Goal: Connect with others: Connect with other users

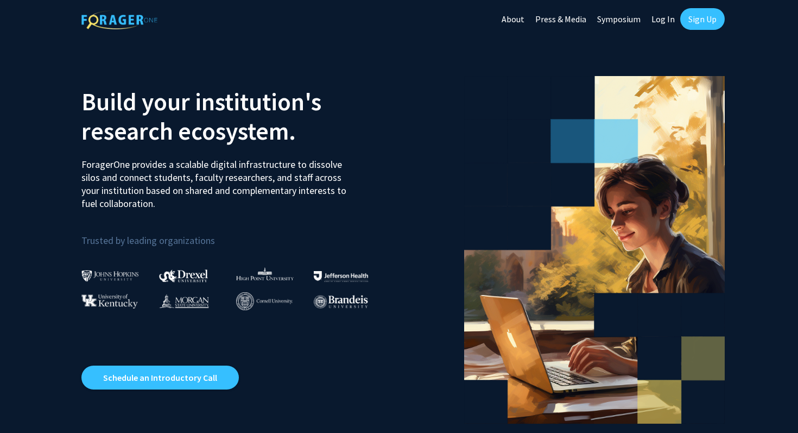
click at [694, 15] on link "Sign Up" at bounding box center [702, 19] width 45 height 22
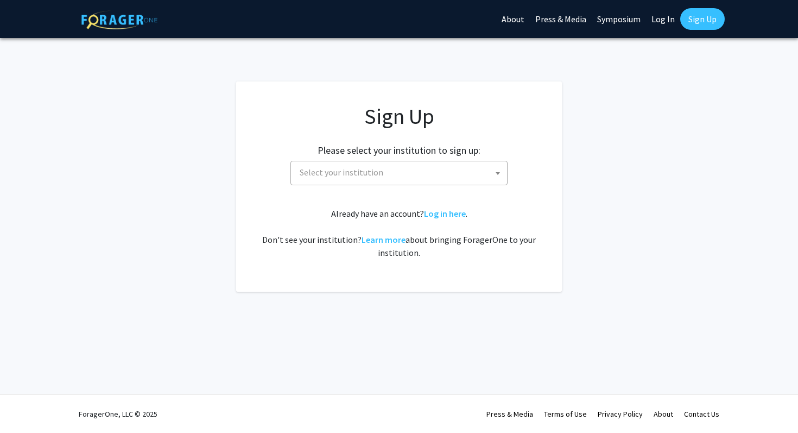
click at [434, 164] on span "Select your institution" at bounding box center [401, 172] width 212 height 22
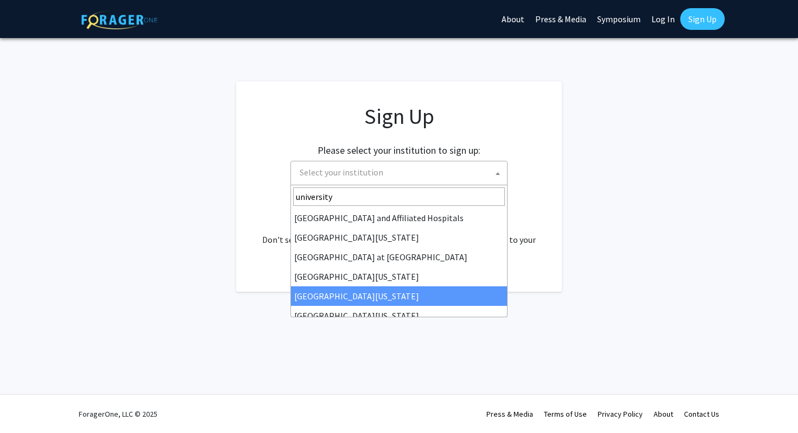
type input "university"
select select "31"
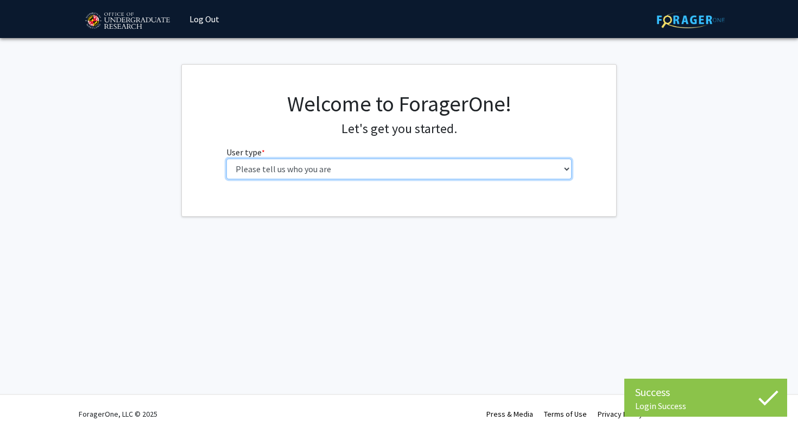
click at [392, 166] on select "Please tell us who you are Undergraduate Student Master's Student Doctoral Cand…" at bounding box center [399, 169] width 346 height 21
select select "1: undergrad"
click at [226, 159] on select "Please tell us who you are Undergraduate Student Master's Student Doctoral Cand…" at bounding box center [399, 169] width 346 height 21
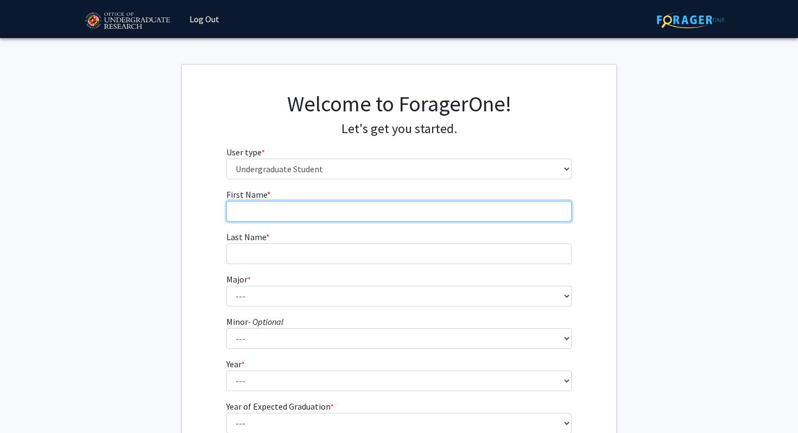
click at [359, 211] on input "First Name * required" at bounding box center [399, 211] width 346 height 21
type input "Lexi"
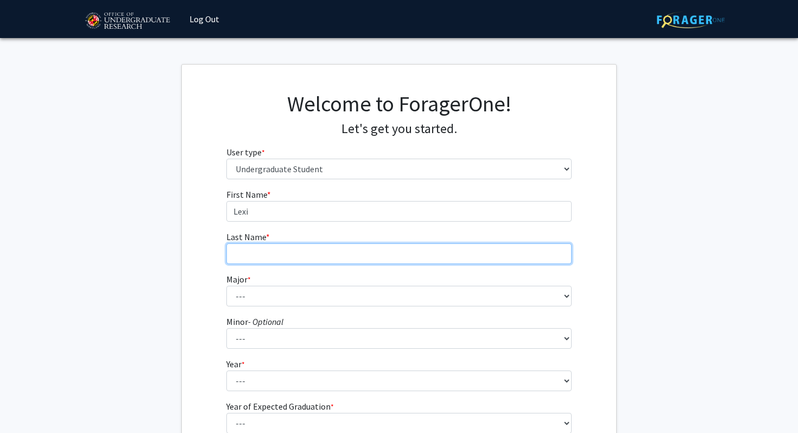
type input "Sens"
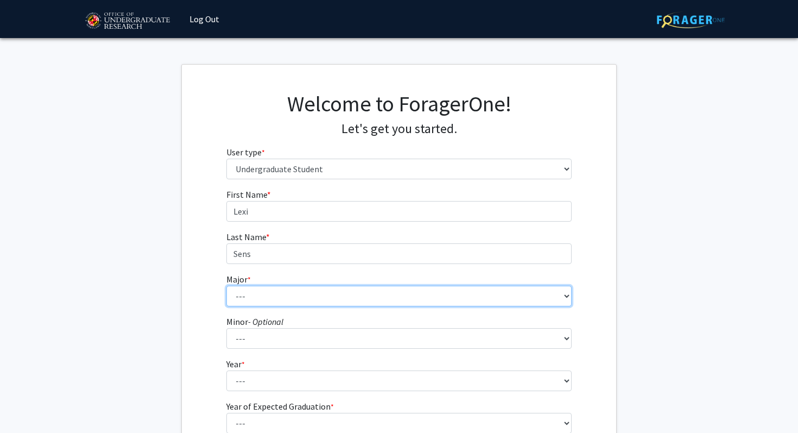
click at [315, 300] on select "--- Accounting Aerospace Engineering African American and Africana Studies Agri…" at bounding box center [399, 296] width 346 height 21
click at [226, 286] on select "--- Accounting Aerospace Engineering African American and Africana Studies Agri…" at bounding box center [399, 296] width 346 height 21
click at [332, 294] on select "--- Accounting Aerospace Engineering African American and Africana Studies Agri…" at bounding box center [399, 296] width 346 height 21
select select "49: 2350"
click at [226, 286] on select "--- Accounting Aerospace Engineering African American and Africana Studies Agri…" at bounding box center [399, 296] width 346 height 21
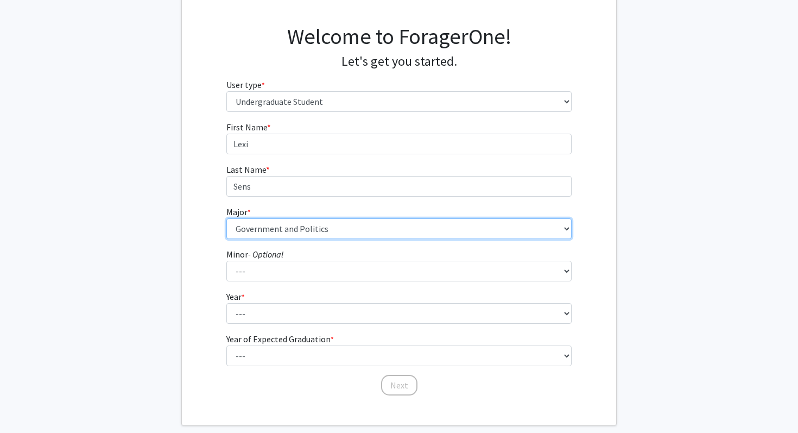
scroll to position [71, 0]
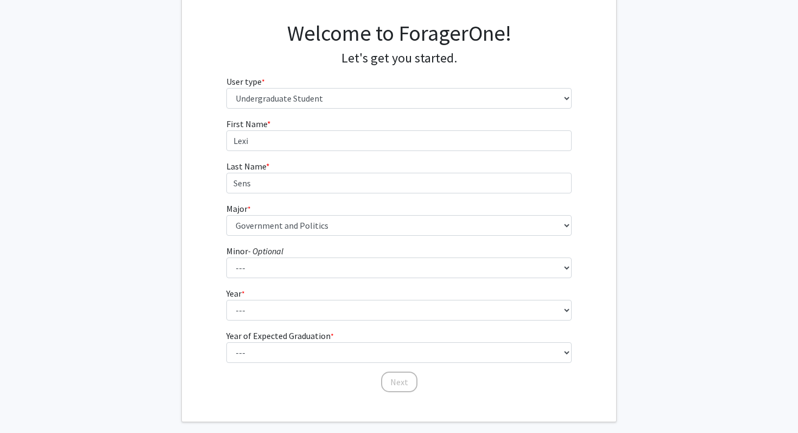
click at [359, 279] on form "First Name * required Lexi Last Name * required Sens Major * required --- Accou…" at bounding box center [399, 249] width 346 height 265
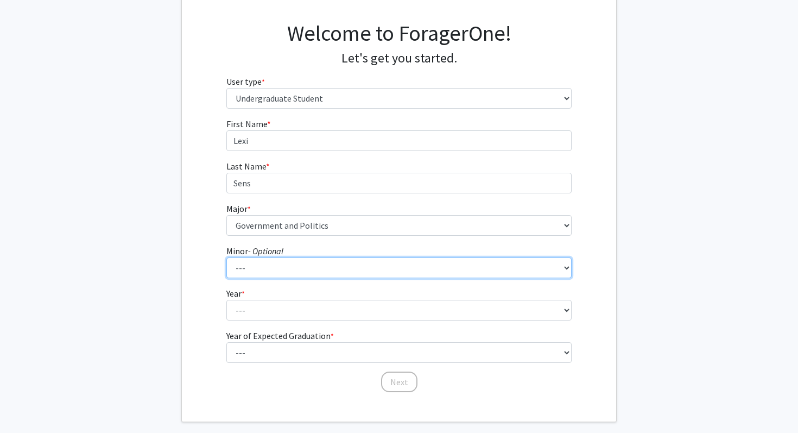
click at [359, 272] on select "--- Actuarial Mathematics Advanced Cybersecurity Experience for Students Africa…" at bounding box center [399, 267] width 346 height 21
select select "53: 1856"
click at [226, 257] on select "--- Actuarial Mathematics Advanced Cybersecurity Experience for Students Africa…" at bounding box center [399, 267] width 346 height 21
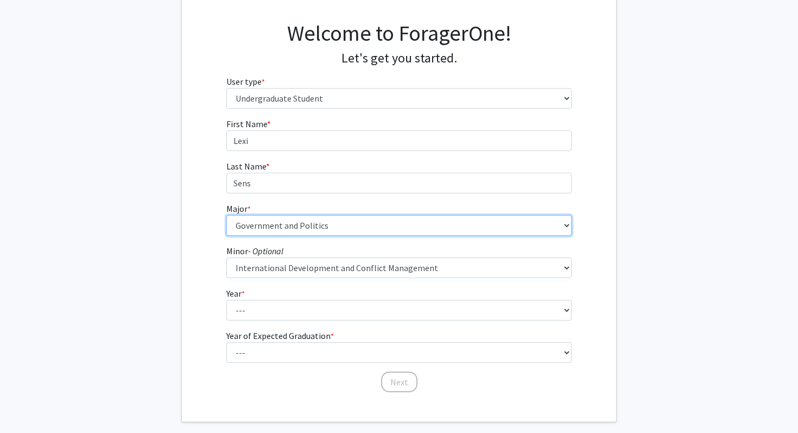
click at [354, 228] on select "--- Accounting Aerospace Engineering African American and Africana Studies Agri…" at bounding box center [399, 225] width 346 height 21
select select "48: 2349"
click at [226, 215] on select "--- Accounting Aerospace Engineering African American and Africana Studies Agri…" at bounding box center [399, 225] width 346 height 21
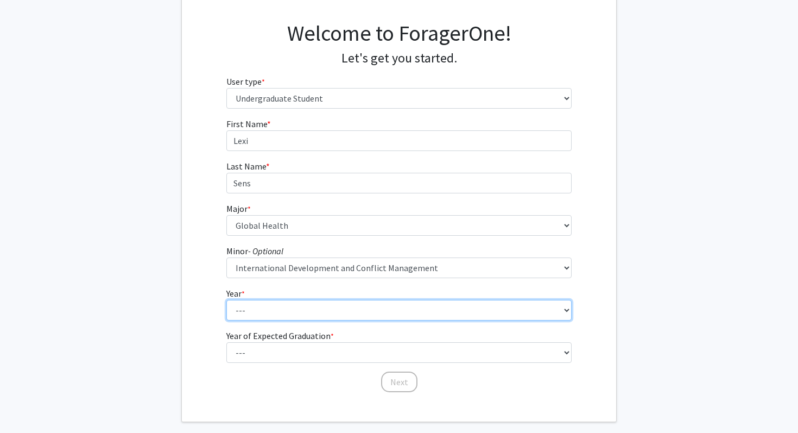
click at [296, 305] on select "--- First-year Sophomore Junior Senior Postbaccalaureate Certificate" at bounding box center [399, 310] width 346 height 21
select select "2: sophomore"
click at [226, 300] on select "--- First-year Sophomore Junior Senior Postbaccalaureate Certificate" at bounding box center [399, 310] width 346 height 21
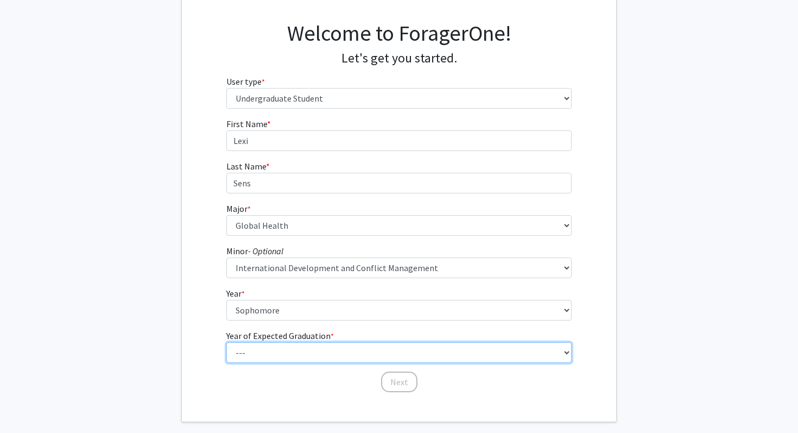
click at [289, 346] on select "--- 2025 2026 2027 2028 2029 2030 2031 2032 2033 2034" at bounding box center [399, 352] width 346 height 21
select select "4: 2028"
click at [226, 342] on select "--- 2025 2026 2027 2028 2029 2030 2031 2032 2033 2034" at bounding box center [399, 352] width 346 height 21
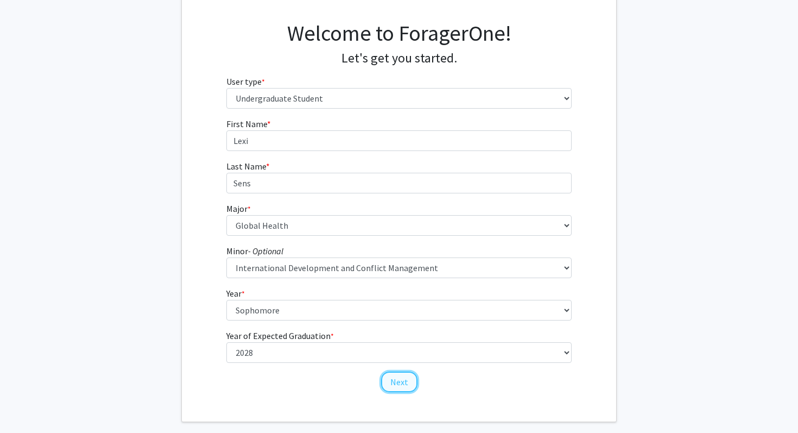
click at [392, 382] on button "Next" at bounding box center [399, 381] width 36 height 21
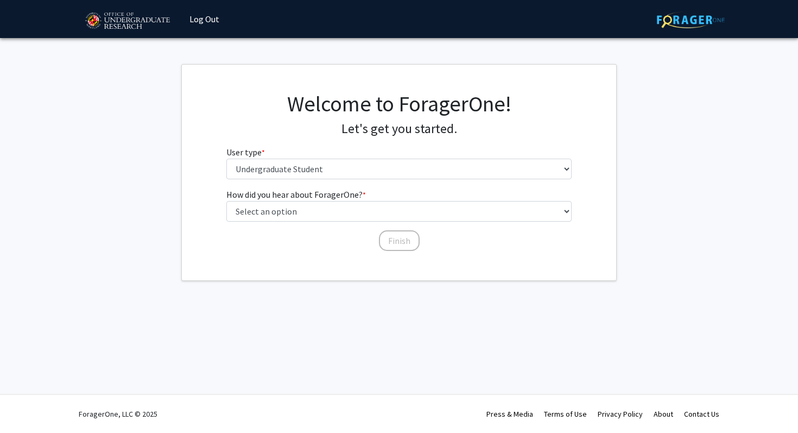
scroll to position [0, 0]
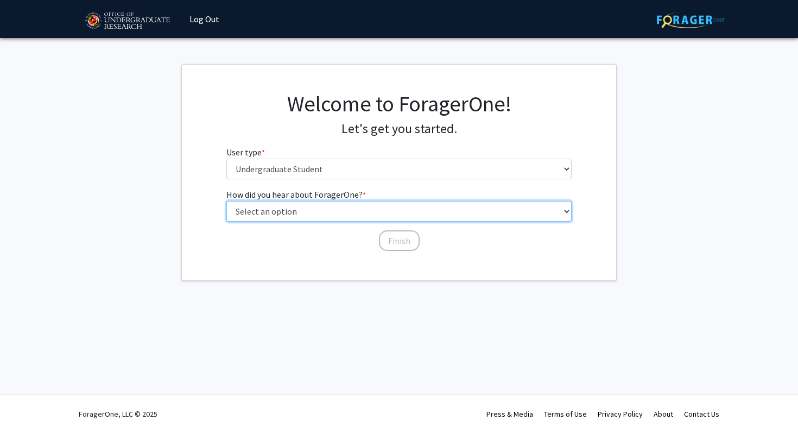
click at [374, 210] on select "Select an option Peer/student recommendation Faculty/staff recommendation Unive…" at bounding box center [399, 211] width 346 height 21
select select "3: university_website"
click at [226, 201] on select "Select an option Peer/student recommendation Faculty/staff recommendation Unive…" at bounding box center [399, 211] width 346 height 21
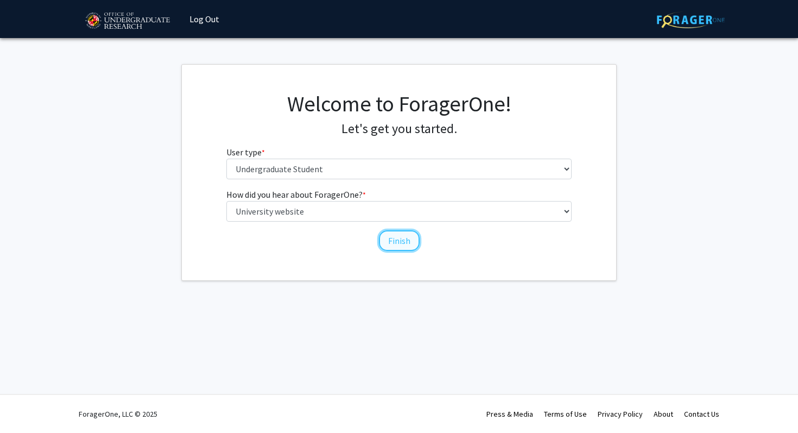
click at [394, 243] on button "Finish" at bounding box center [399, 240] width 41 height 21
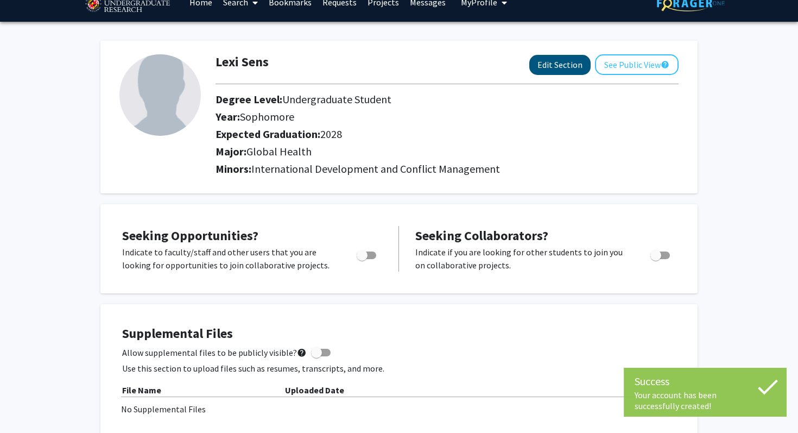
scroll to position [40, 0]
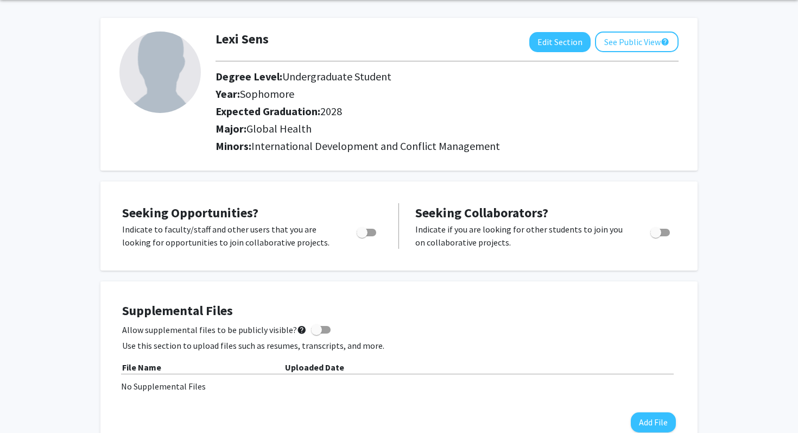
click at [370, 231] on span "Toggle" at bounding box center [367, 233] width 20 height 8
click at [362, 236] on input "Are you actively seeking opportunities?" at bounding box center [362, 236] width 1 height 1
checkbox input "true"
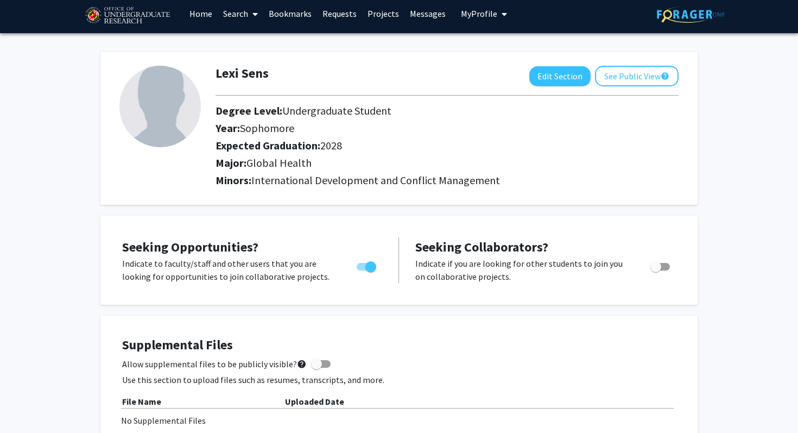
scroll to position [0, 0]
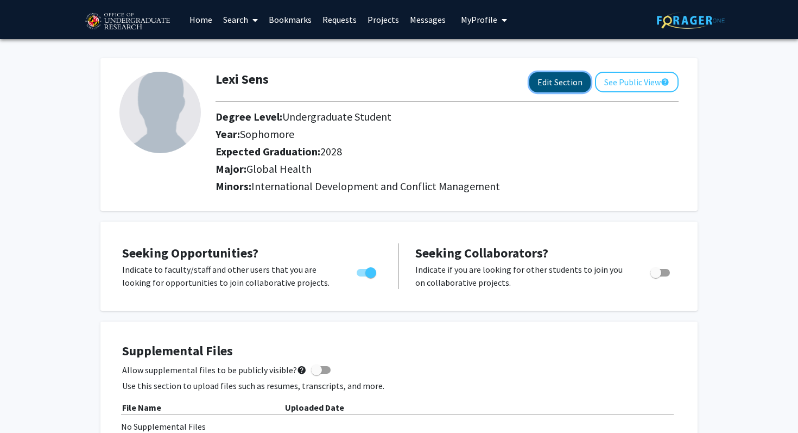
click at [560, 84] on button "Edit Section" at bounding box center [560, 82] width 61 height 20
select select "sophomore"
select select "2028"
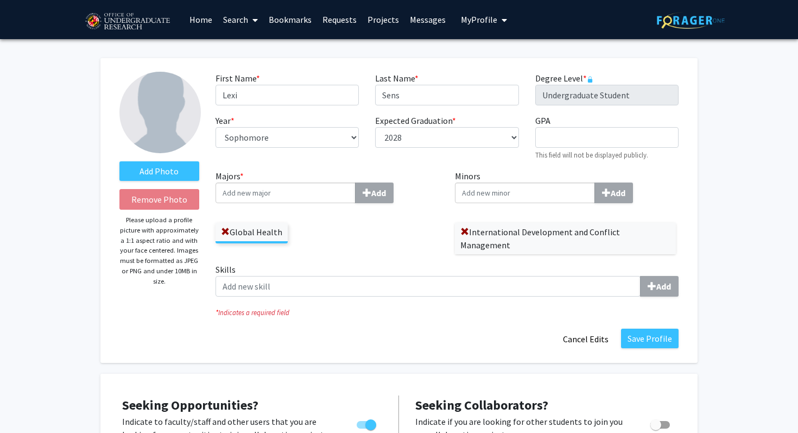
click at [322, 196] on input "Majors * Add" at bounding box center [286, 192] width 140 height 21
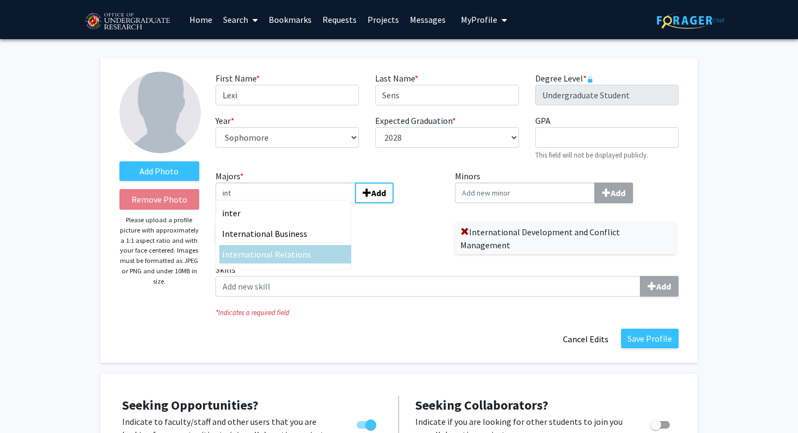
type input "int"
click at [240, 255] on span "ernational Relations" at bounding box center [273, 254] width 78 height 11
click at [240, 203] on input "int" at bounding box center [286, 192] width 140 height 21
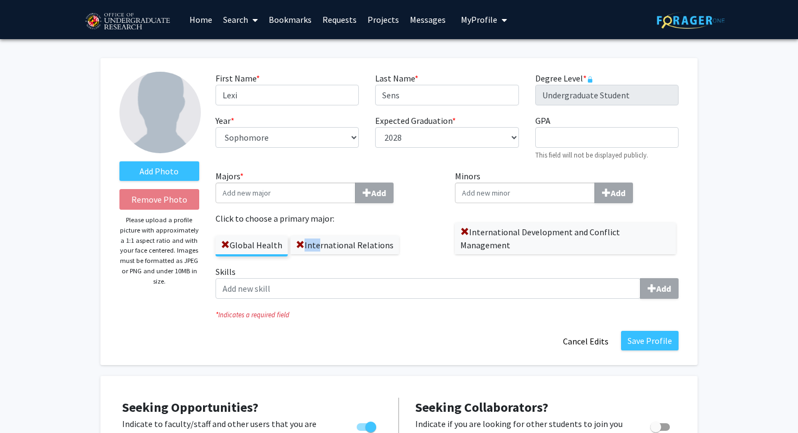
drag, startPoint x: 314, startPoint y: 245, endPoint x: 293, endPoint y: 245, distance: 20.6
click at [293, 245] on label "International Relations" at bounding box center [345, 245] width 109 height 18
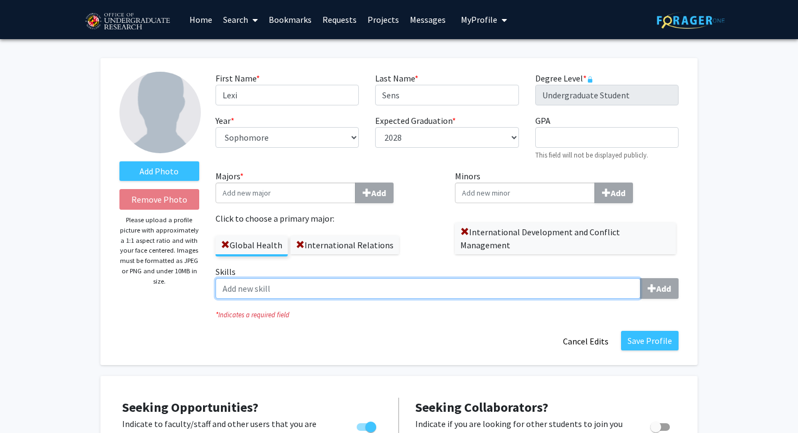
click at [328, 289] on input "Skills Add" at bounding box center [428, 288] width 425 height 21
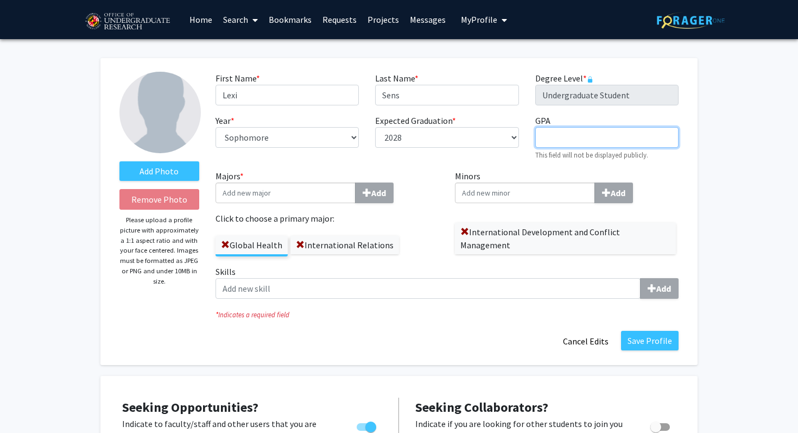
click at [585, 138] on input "GPA required" at bounding box center [606, 137] width 143 height 21
click at [670, 208] on div "Minors Add International Development and Conflict Management" at bounding box center [567, 211] width 224 height 85
click at [623, 152] on small "This field will not be displayed publicly." at bounding box center [591, 154] width 113 height 9
click at [621, 142] on input "GPA required" at bounding box center [606, 137] width 143 height 21
click at [614, 139] on input "3.95" at bounding box center [606, 137] width 143 height 21
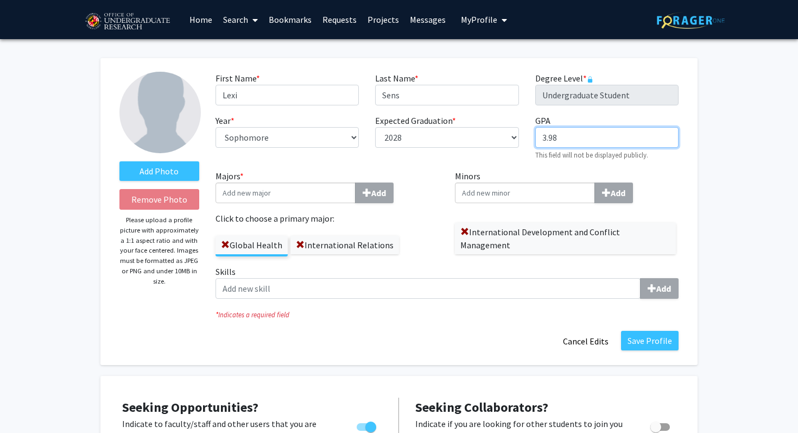
type input "3.98"
click at [635, 221] on div "International Development and Conflict Management" at bounding box center [567, 233] width 224 height 42
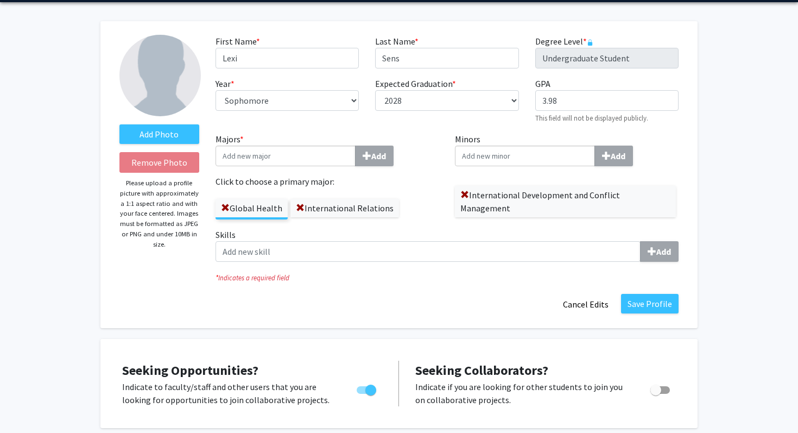
scroll to position [52, 0]
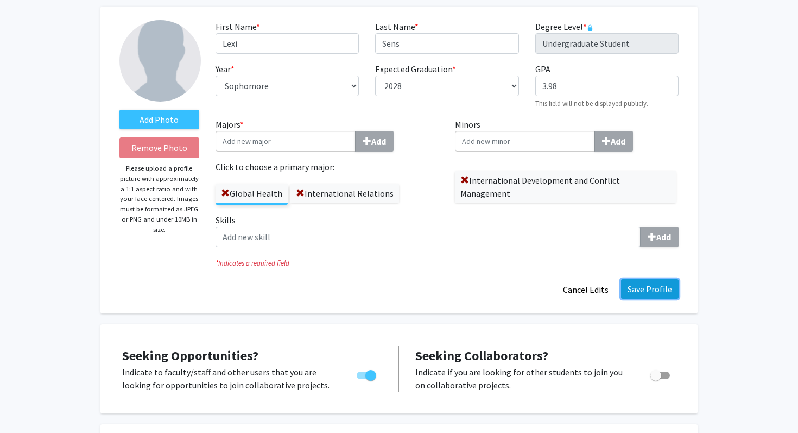
click at [658, 288] on button "Save Profile" at bounding box center [650, 289] width 58 height 20
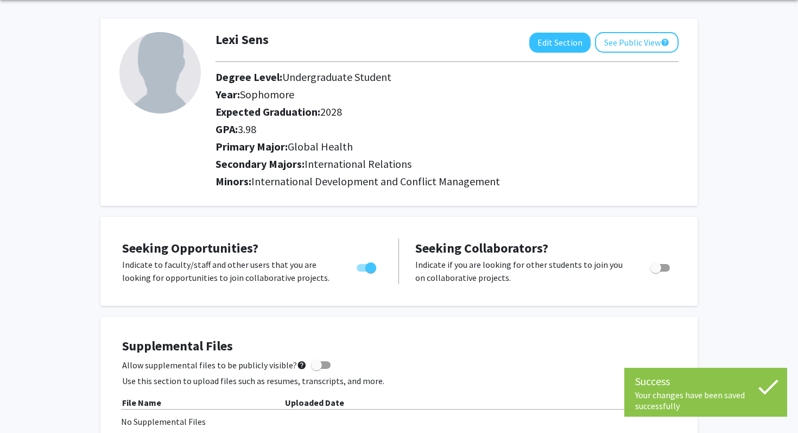
scroll to position [0, 0]
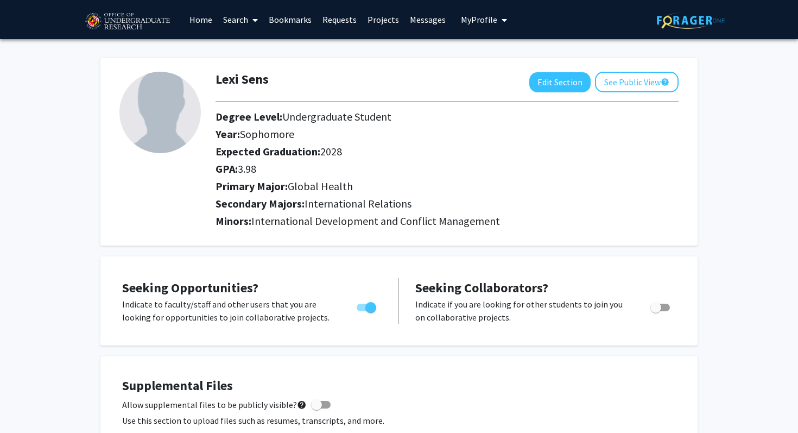
click at [374, 15] on link "Projects" at bounding box center [383, 20] width 42 height 38
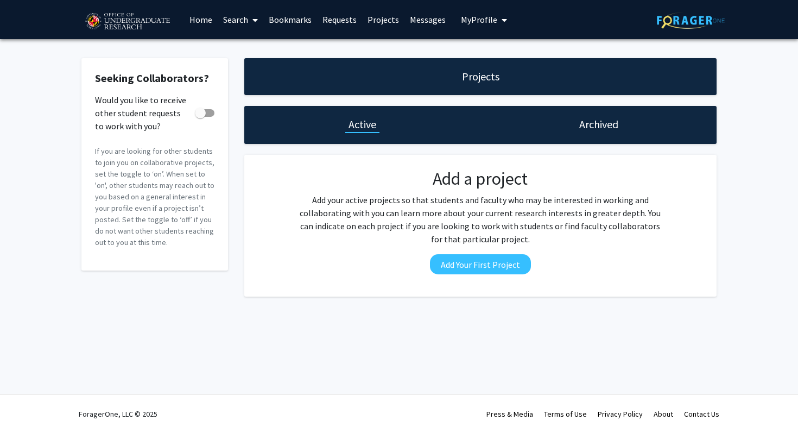
click at [328, 16] on link "Requests" at bounding box center [339, 20] width 45 height 38
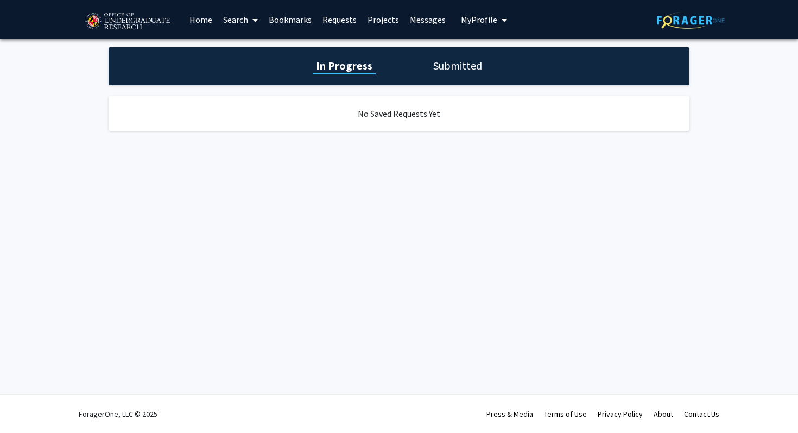
click at [297, 18] on link "Bookmarks" at bounding box center [290, 20] width 54 height 38
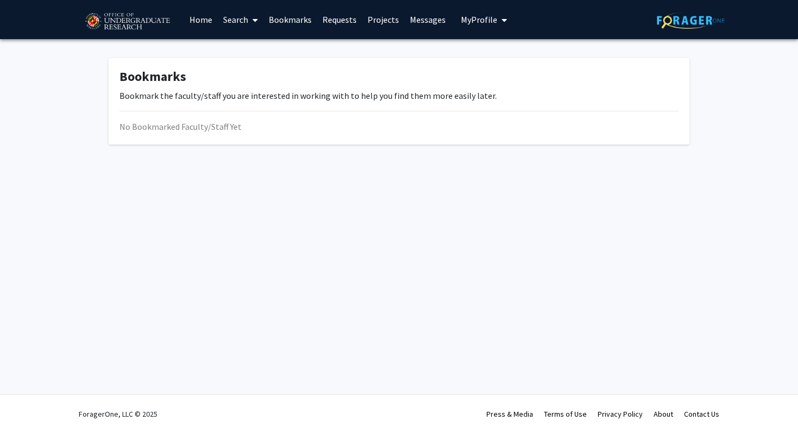
click at [234, 22] on link "Search" at bounding box center [241, 20] width 46 height 38
click at [252, 51] on span "Faculty/Staff" at bounding box center [258, 50] width 80 height 22
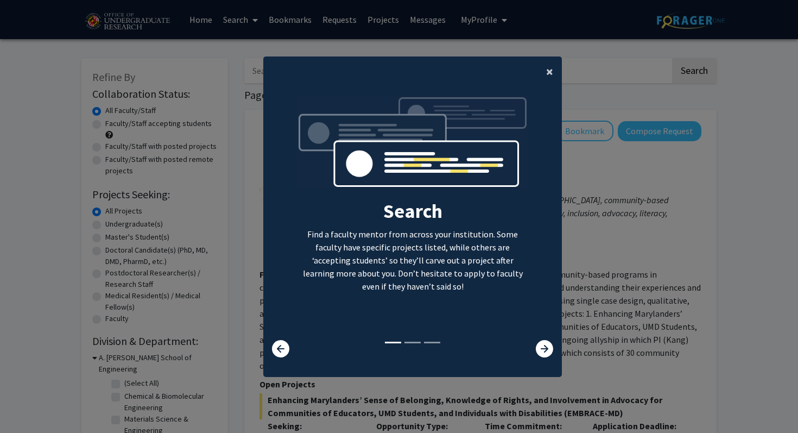
click at [549, 64] on span "×" at bounding box center [549, 71] width 7 height 17
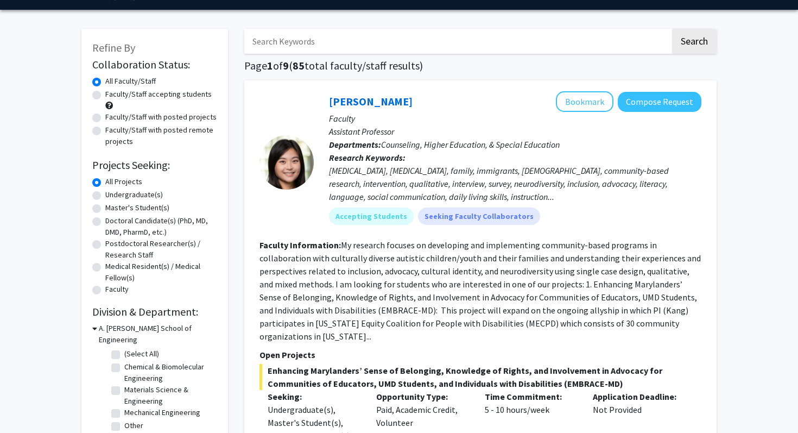
scroll to position [30, 0]
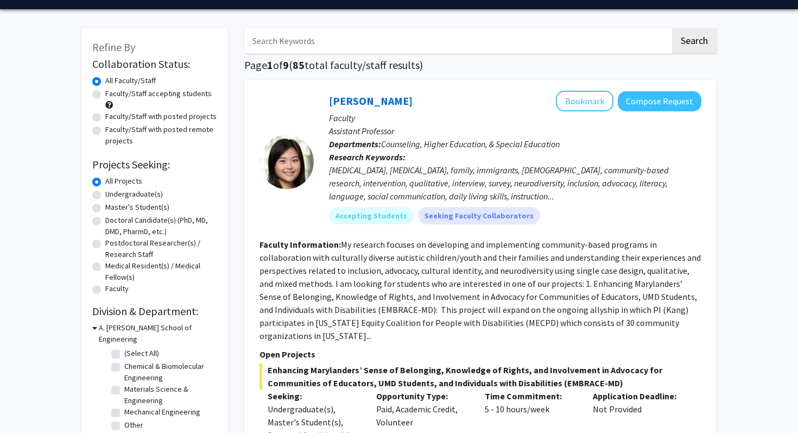
click at [146, 192] on label "Undergraduate(s)" at bounding box center [134, 193] width 58 height 11
click at [112, 192] on input "Undergraduate(s)" at bounding box center [108, 191] width 7 height 7
radio input "true"
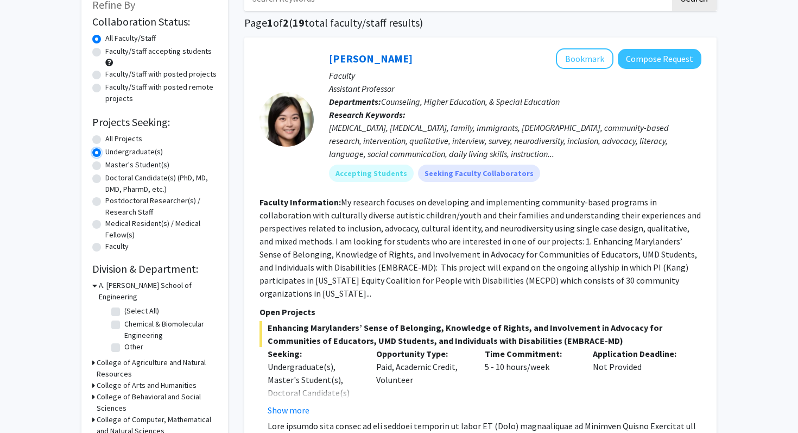
scroll to position [117, 0]
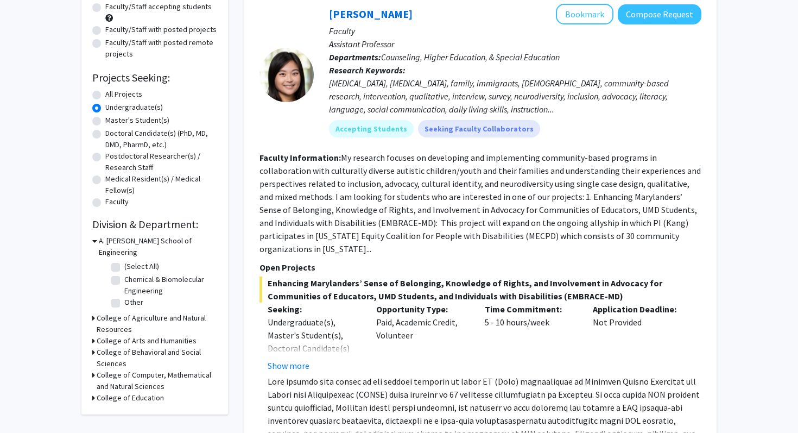
click at [131, 346] on h3 "College of Behavioral and Social Sciences" at bounding box center [157, 357] width 121 height 23
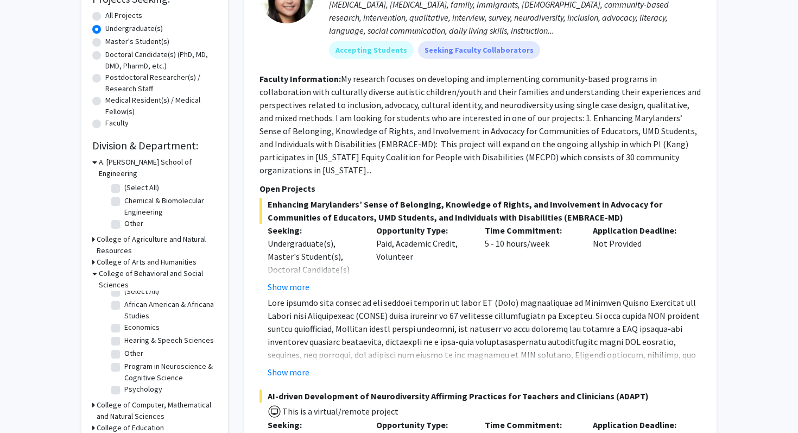
scroll to position [0, 0]
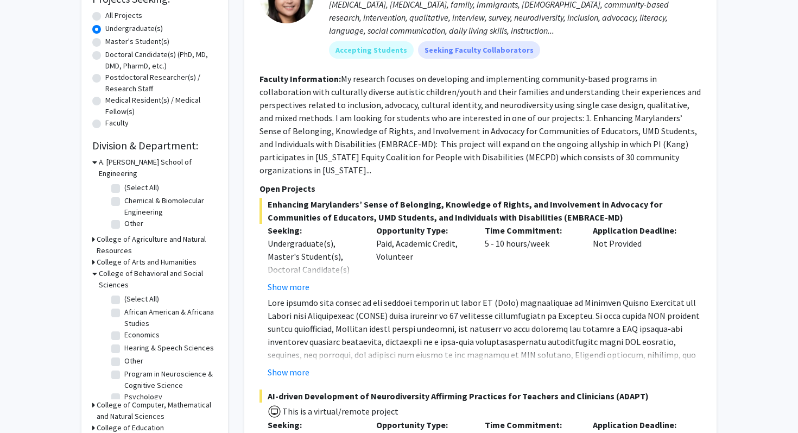
click at [178, 234] on h3 "College of Agriculture and Natural Resources" at bounding box center [157, 245] width 121 height 23
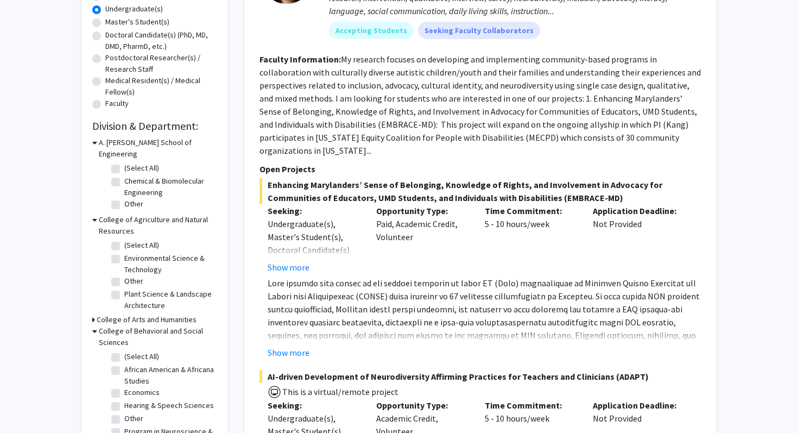
scroll to position [230, 0]
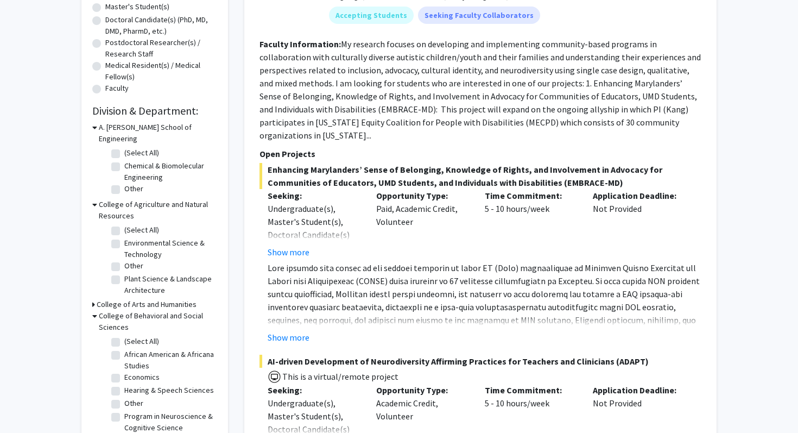
click at [150, 239] on label "Environmental Science & Technology" at bounding box center [169, 248] width 90 height 23
click at [131, 239] on input "Environmental Science & Technology" at bounding box center [127, 240] width 7 height 7
checkbox input "true"
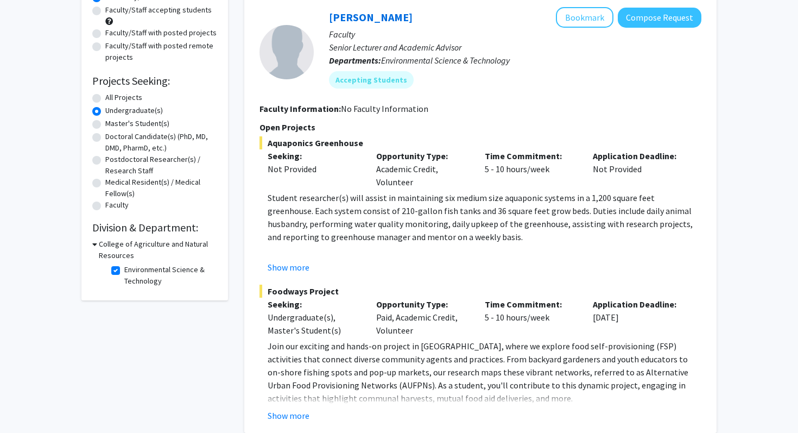
scroll to position [115, 0]
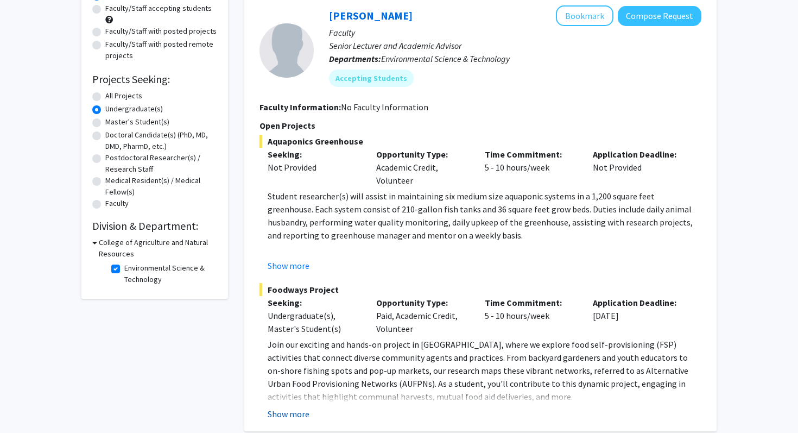
click at [289, 412] on button "Show more" at bounding box center [289, 413] width 42 height 13
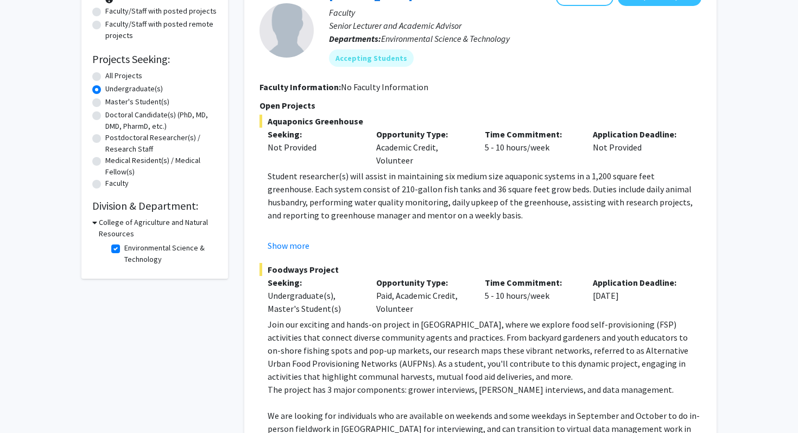
scroll to position [32, 0]
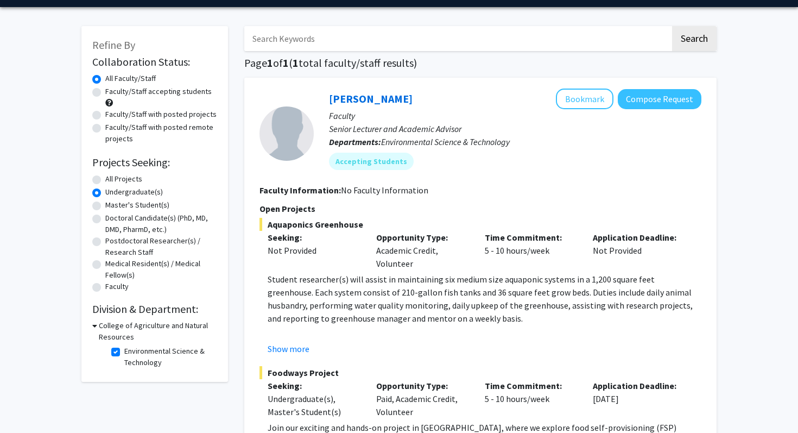
click at [145, 349] on label "Environmental Science & Technology" at bounding box center [169, 356] width 90 height 23
click at [131, 349] on input "Environmental Science & Technology" at bounding box center [127, 348] width 7 height 7
checkbox input "false"
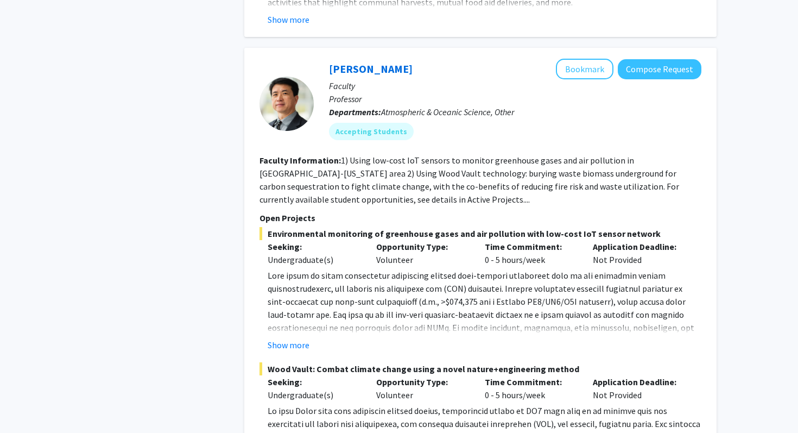
scroll to position [3352, 0]
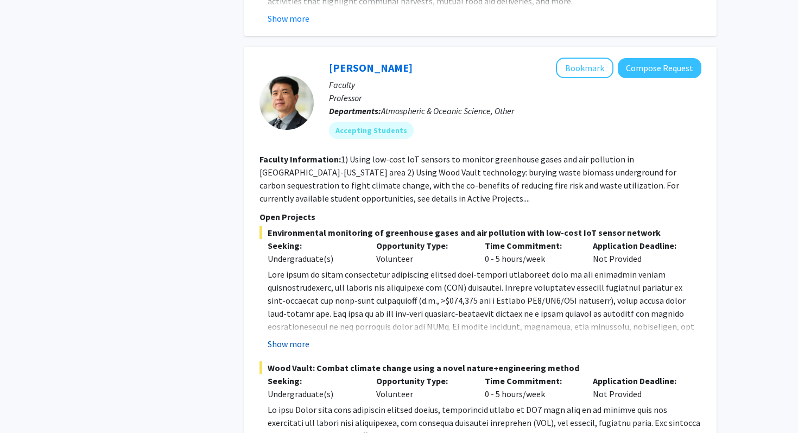
click at [303, 337] on button "Show more" at bounding box center [289, 343] width 42 height 13
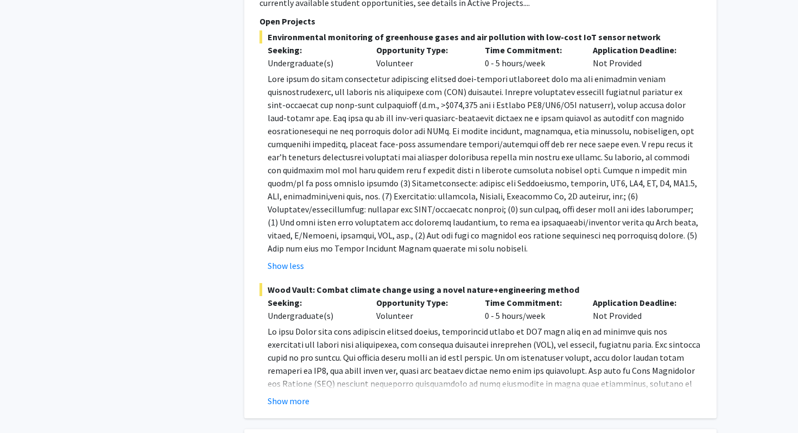
scroll to position [3553, 0]
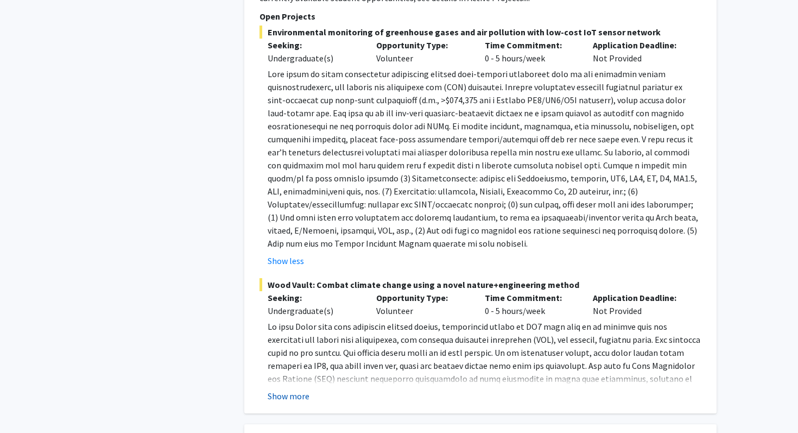
click at [286, 389] on button "Show more" at bounding box center [289, 395] width 42 height 13
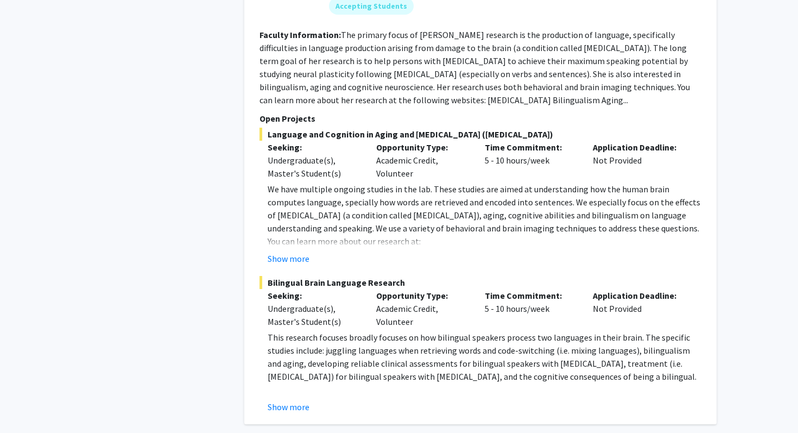
scroll to position [5431, 0]
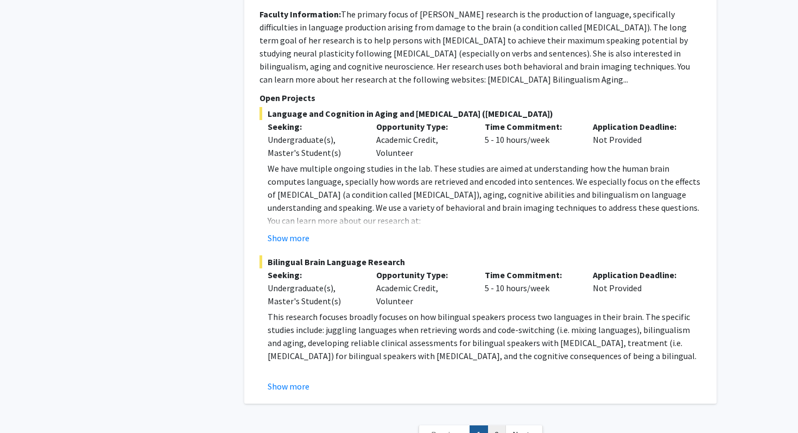
click at [494, 425] on link "2" at bounding box center [497, 434] width 18 height 19
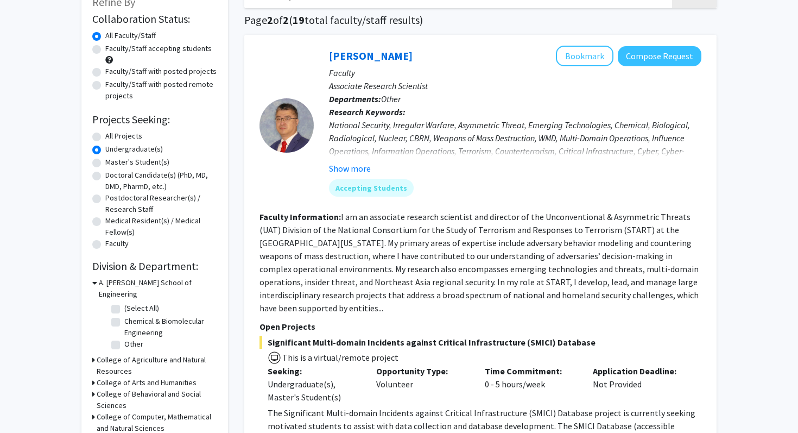
scroll to position [80, 0]
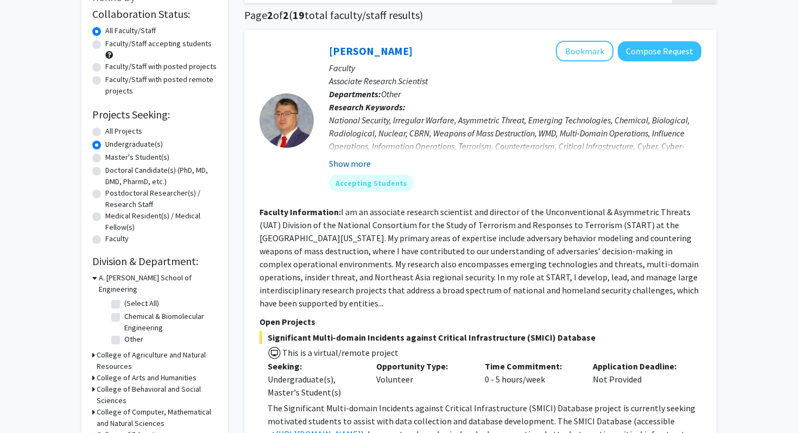
click at [360, 163] on button "Show more" at bounding box center [350, 163] width 42 height 13
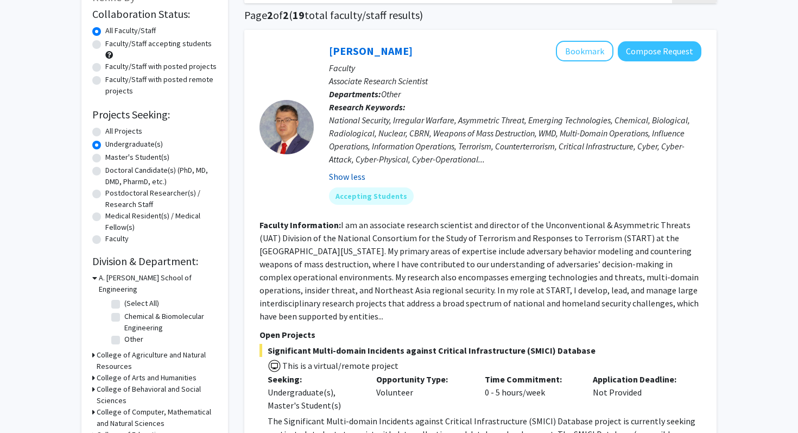
click at [357, 175] on button "Show less" at bounding box center [347, 176] width 36 height 13
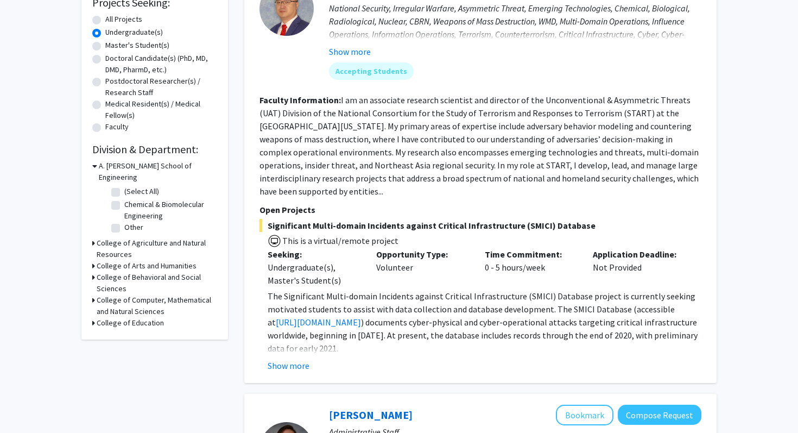
scroll to position [193, 0]
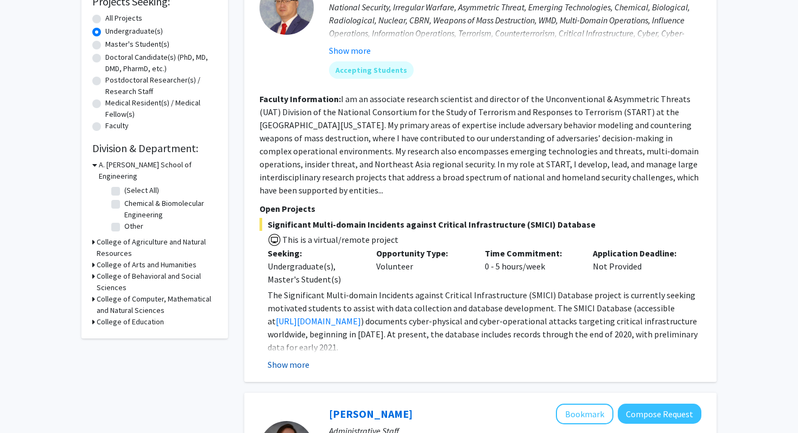
click at [295, 361] on button "Show more" at bounding box center [289, 364] width 42 height 13
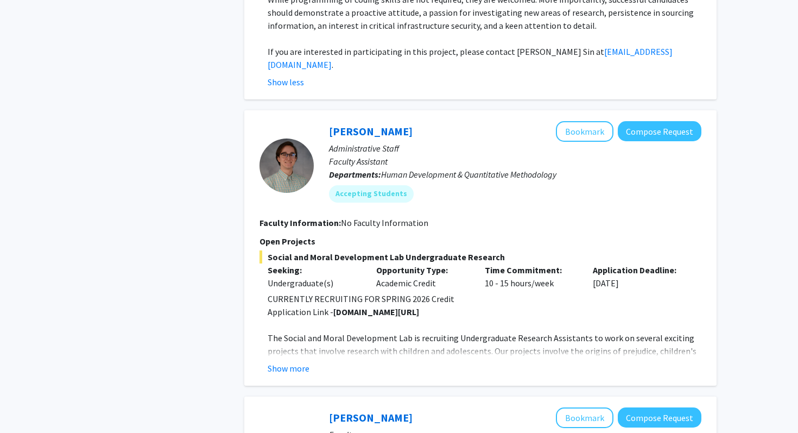
scroll to position [621, 0]
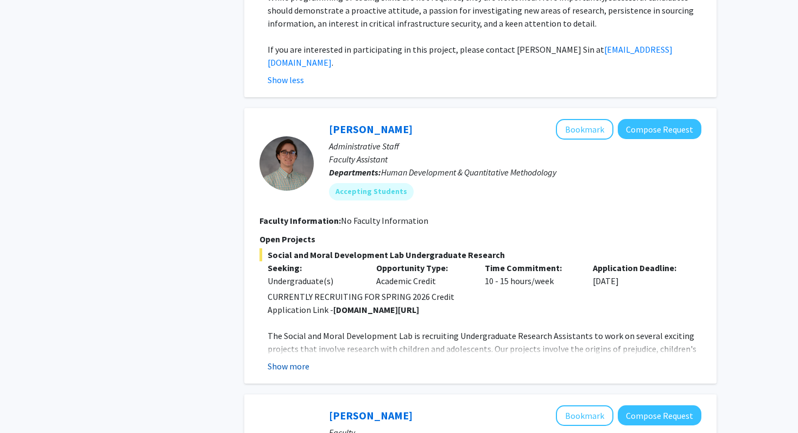
click at [301, 360] on button "Show more" at bounding box center [289, 366] width 42 height 13
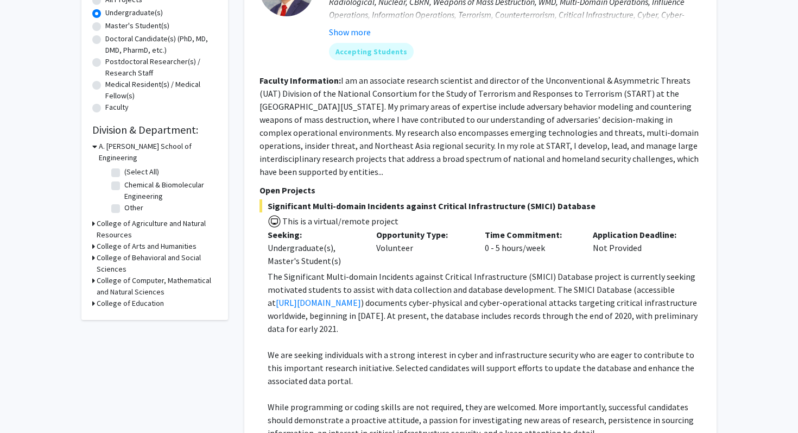
scroll to position [118, 0]
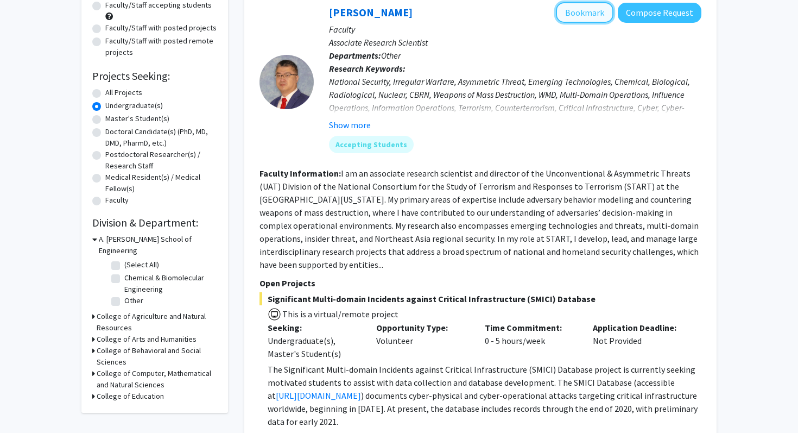
click at [569, 10] on button "Bookmark" at bounding box center [585, 12] width 58 height 21
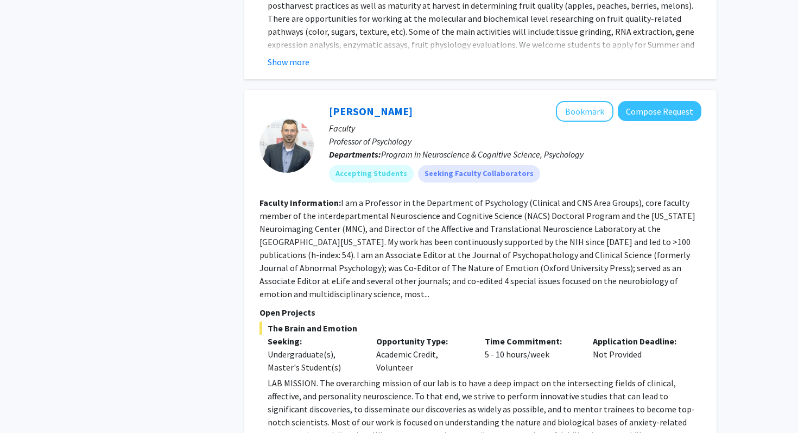
scroll to position [3247, 0]
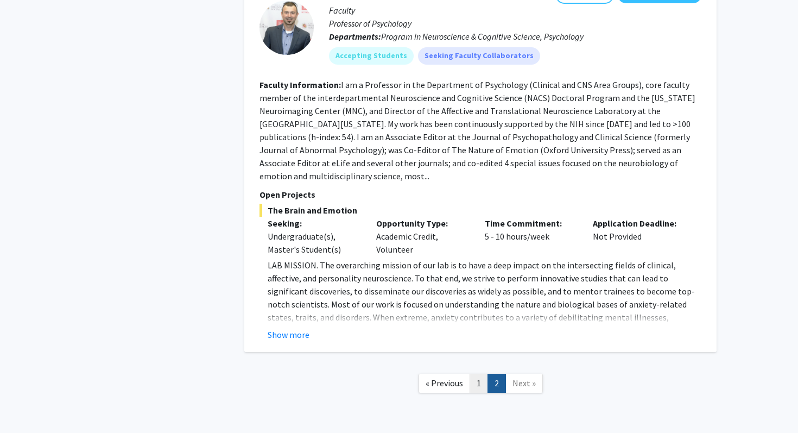
click at [480, 374] on link "1" at bounding box center [479, 383] width 18 height 19
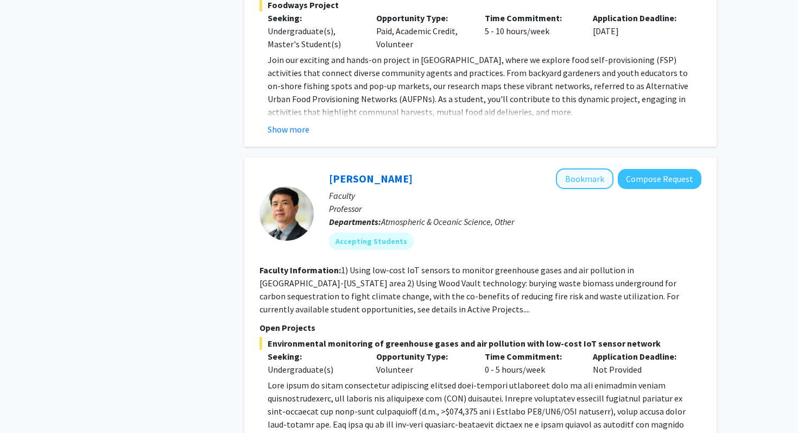
scroll to position [3243, 0]
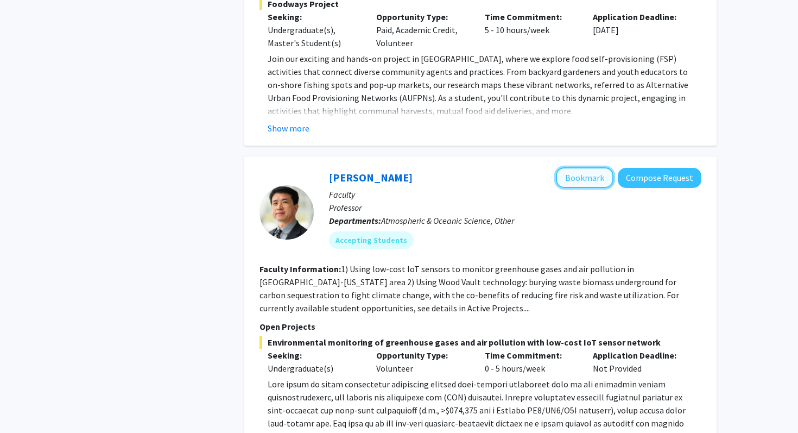
click at [580, 167] on button "Bookmark" at bounding box center [585, 177] width 58 height 21
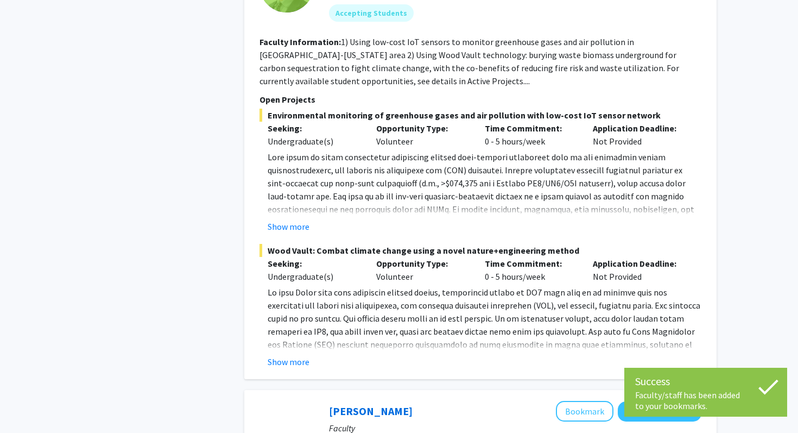
scroll to position [3474, 0]
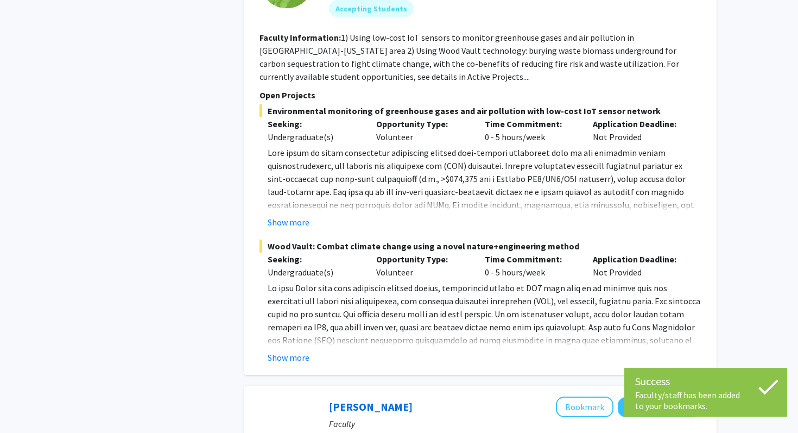
click at [295, 313] on div "✓ Bookmarked Ning Zeng Remove Bookmark Compose Request Faculty Professor Depart…" at bounding box center [480, 150] width 472 height 450
click at [291, 351] on button "Show more" at bounding box center [289, 357] width 42 height 13
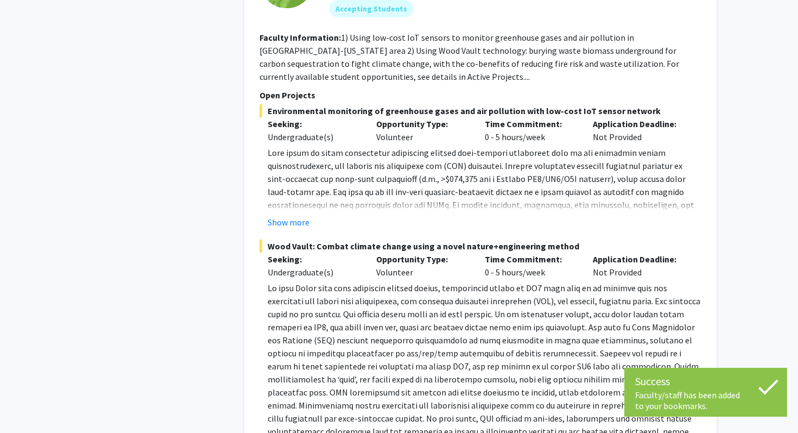
click at [296, 177] on fg-project-list "Environmental monitoring of greenhouse gases and air pollution with low-cost Io…" at bounding box center [481, 351] width 442 height 494
click at [295, 216] on button "Show more" at bounding box center [289, 222] width 42 height 13
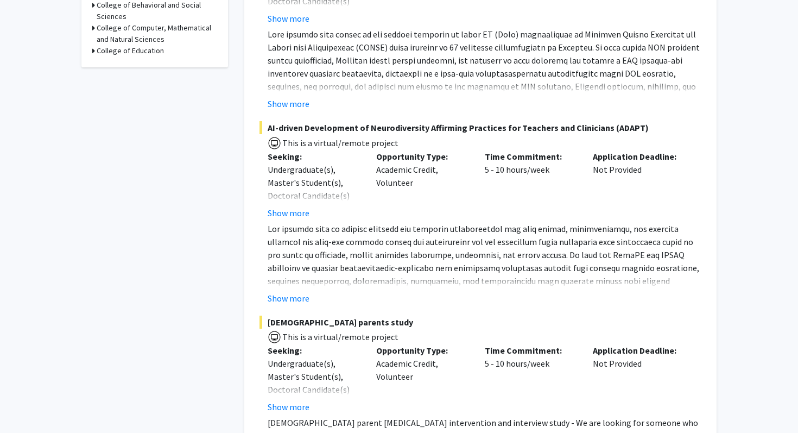
scroll to position [0, 0]
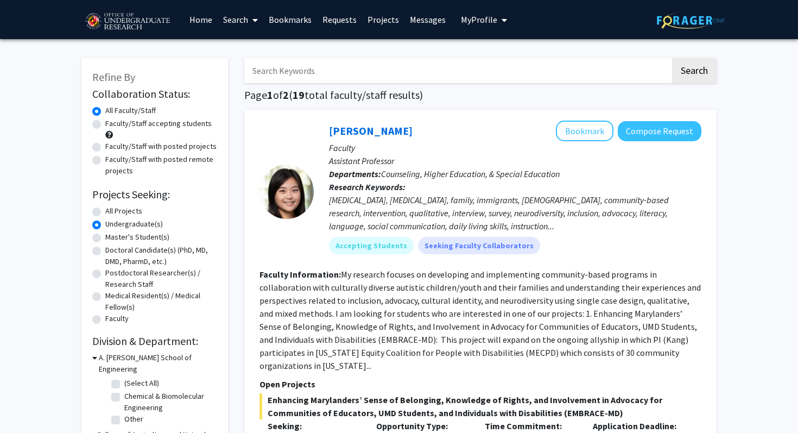
click at [205, 21] on link "Home" at bounding box center [201, 20] width 34 height 38
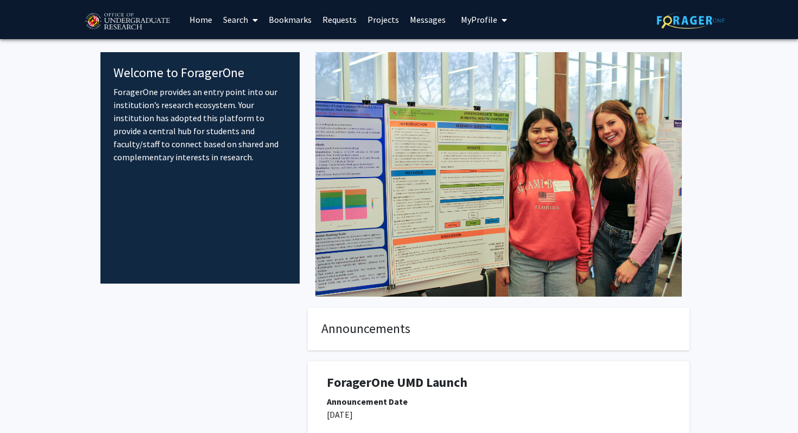
click at [326, 14] on link "Requests" at bounding box center [339, 20] width 45 height 38
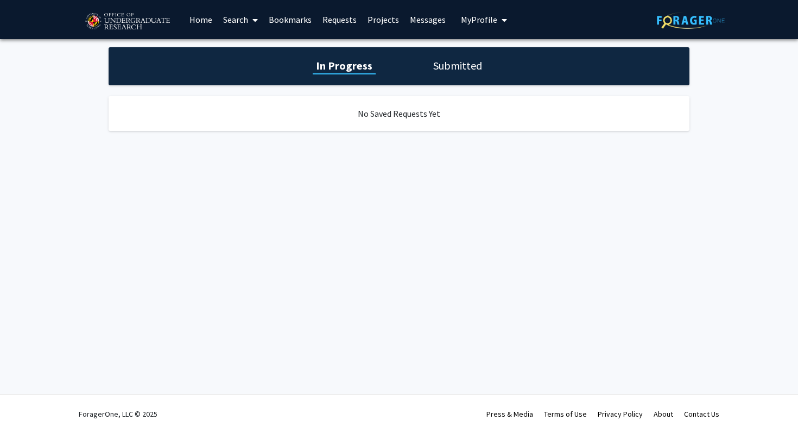
click at [299, 14] on link "Bookmarks" at bounding box center [290, 20] width 54 height 38
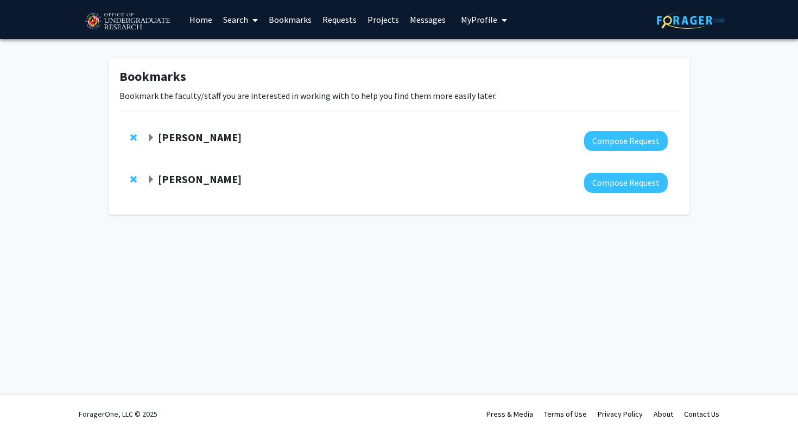
click at [164, 176] on strong "Ning Zeng" at bounding box center [200, 179] width 84 height 14
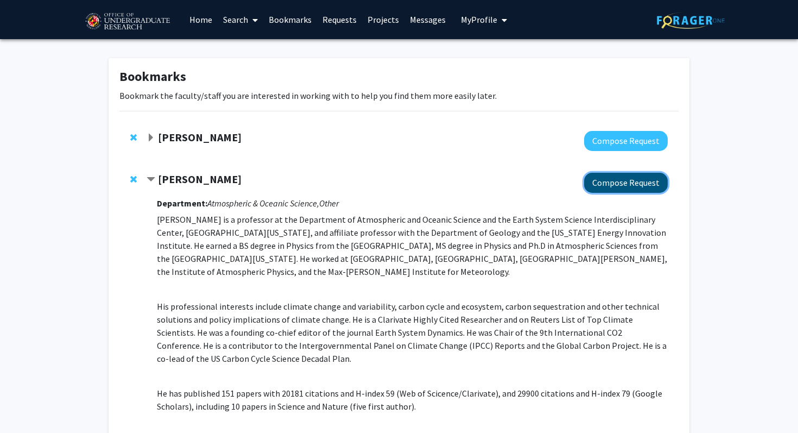
click at [633, 180] on button "Compose Request" at bounding box center [626, 183] width 84 height 20
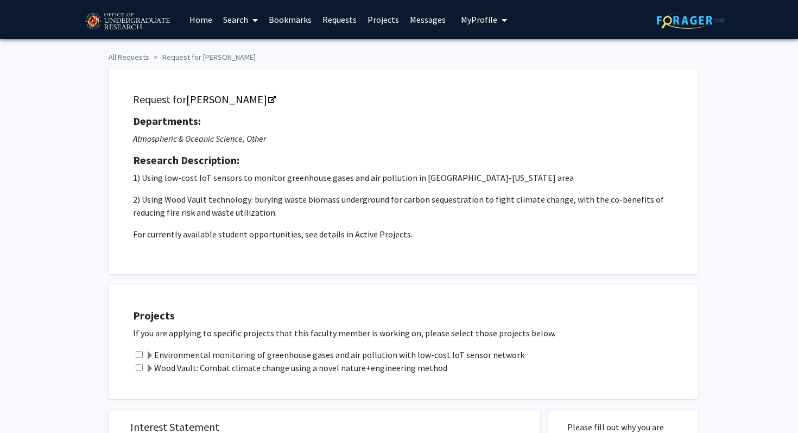
click at [297, 352] on label "Environmental monitoring of greenhouse gases and air pollution with low-cost Io…" at bounding box center [335, 354] width 379 height 13
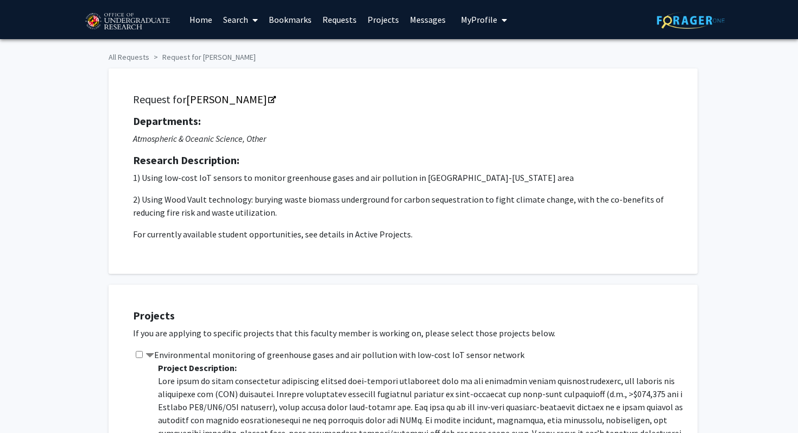
click at [292, 352] on label "Environmental monitoring of greenhouse gases and air pollution with low-cost Io…" at bounding box center [335, 354] width 379 height 13
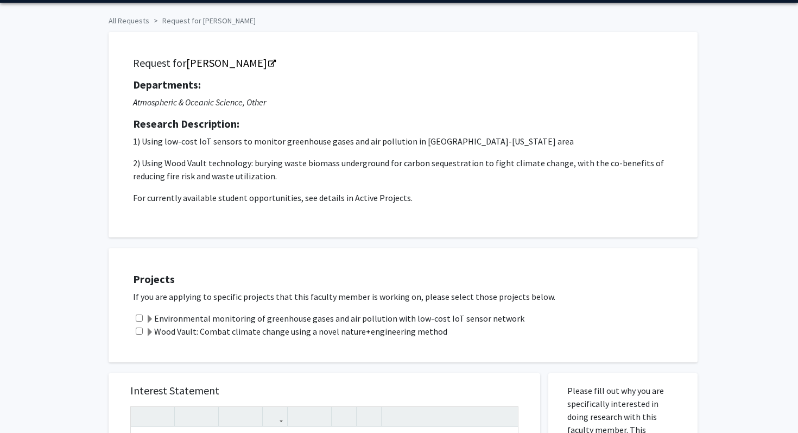
scroll to position [37, 0]
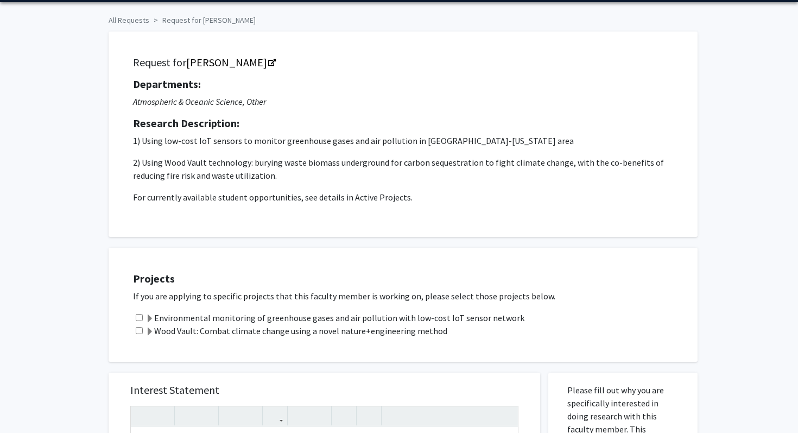
click at [194, 332] on label "Wood Vault: Combat climate change using a novel nature+engineering method" at bounding box center [297, 330] width 302 height 13
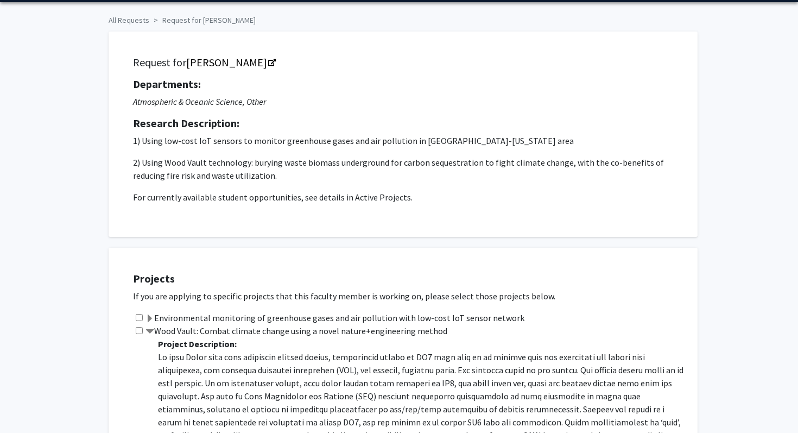
click at [194, 332] on label "Wood Vault: Combat climate change using a novel nature+engineering method" at bounding box center [297, 330] width 302 height 13
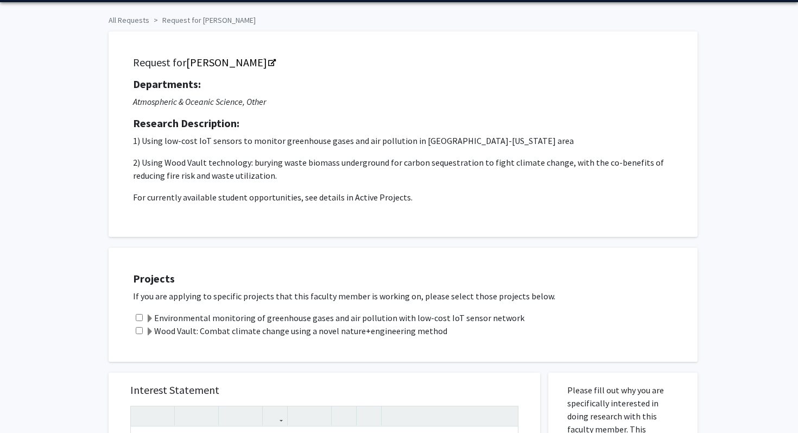
click at [139, 317] on input "checkbox" at bounding box center [139, 317] width 7 height 7
checkbox input "true"
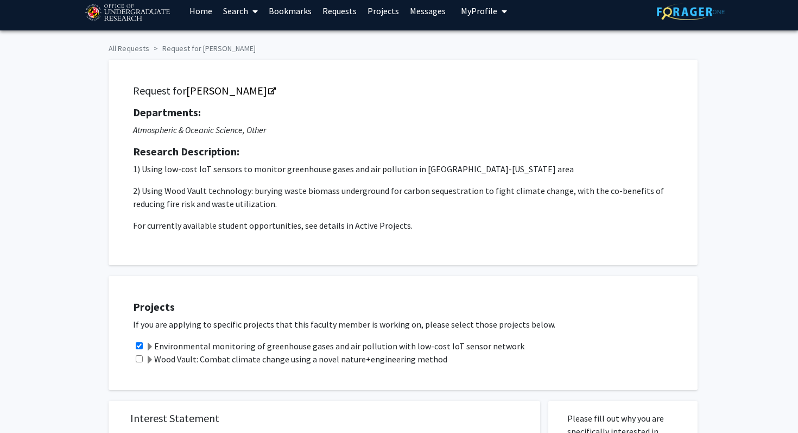
scroll to position [0, 0]
